Goal: Task Accomplishment & Management: Use online tool/utility

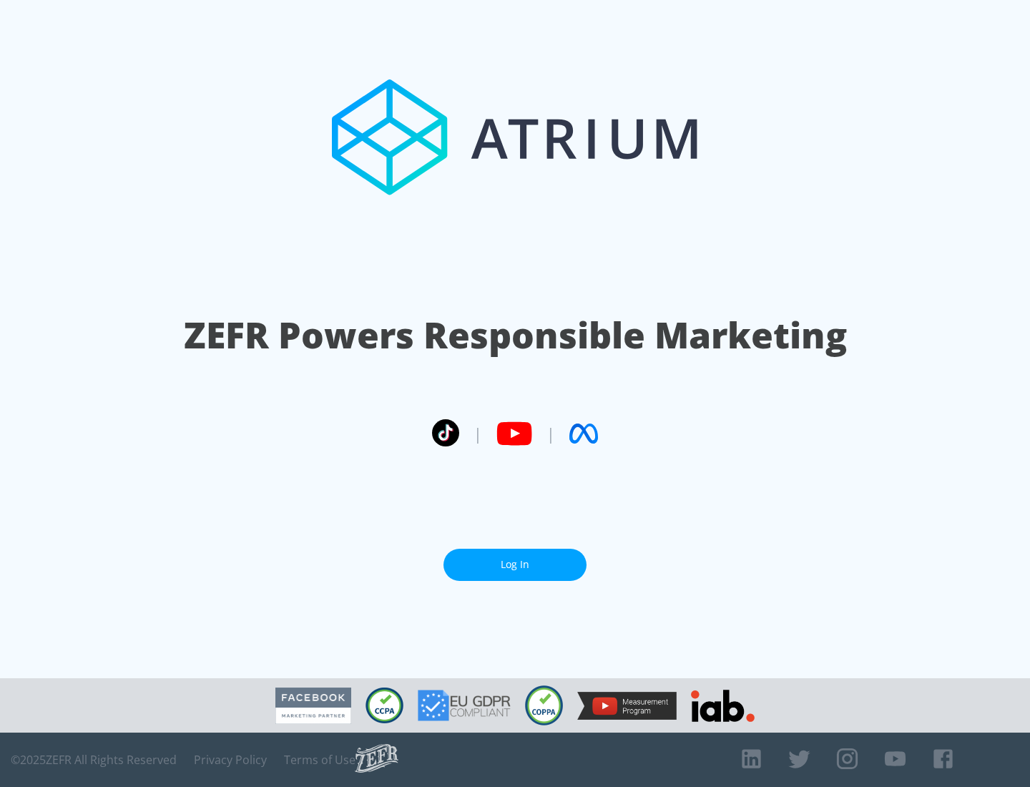
click at [515, 559] on link "Log In" at bounding box center [515, 565] width 143 height 32
